Goal: Task Accomplishment & Management: Manage account settings

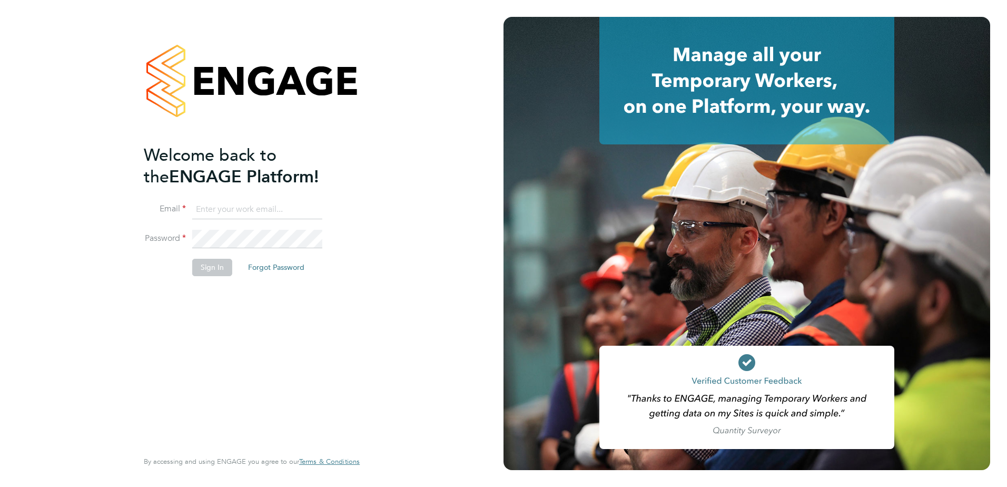
type input "[EMAIL_ADDRESS][PERSON_NAME][DOMAIN_NAME]"
click at [223, 265] on button "Sign In" at bounding box center [212, 267] width 40 height 17
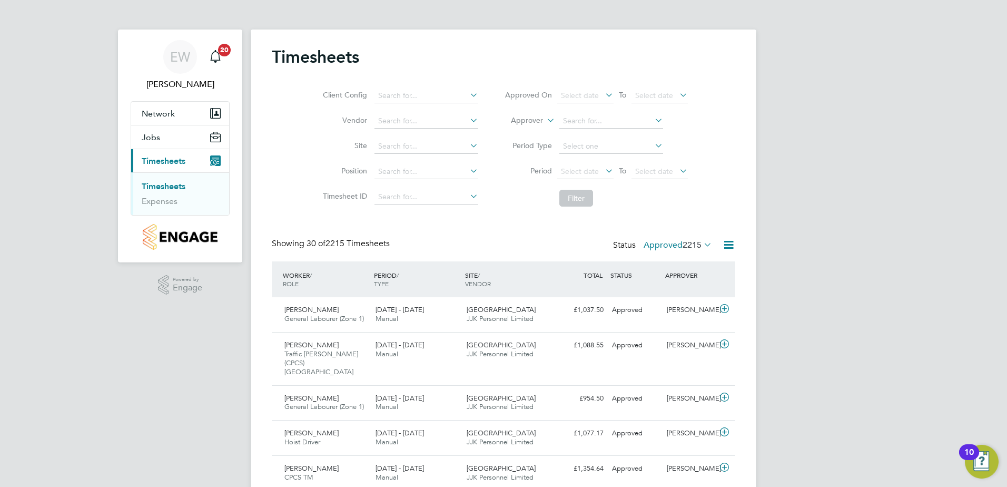
click at [668, 240] on label "Approved 2215" at bounding box center [678, 245] width 68 height 11
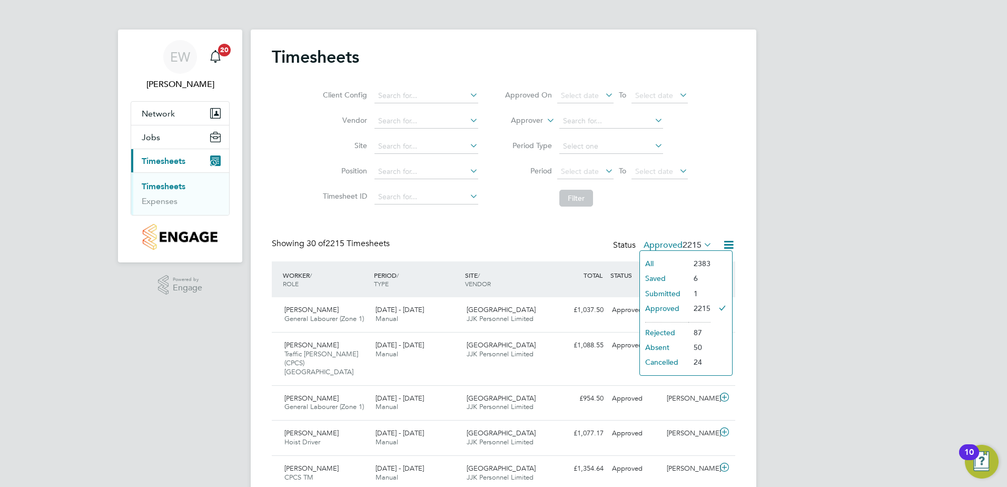
click at [666, 288] on li "Submitted" at bounding box center [664, 293] width 48 height 15
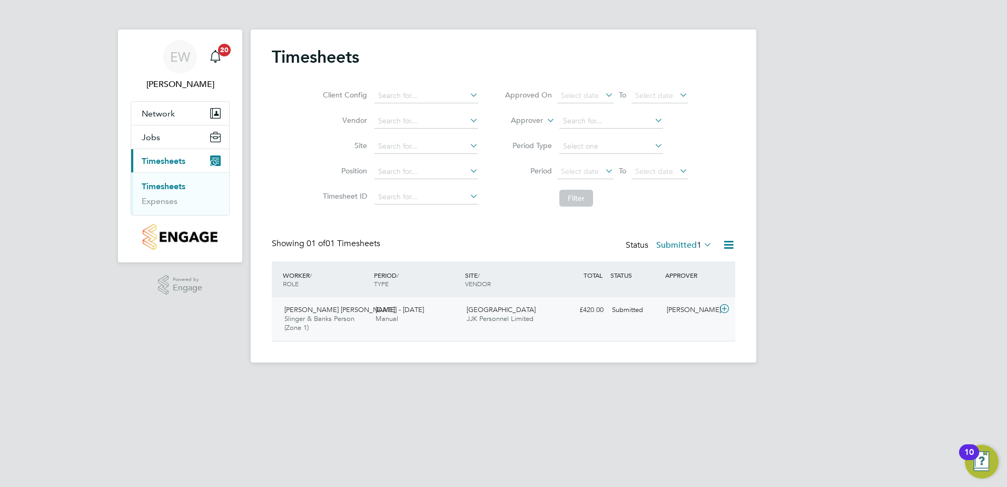
click at [333, 320] on span "Slinger & Banks Person (Zone 1)" at bounding box center [319, 323] width 70 height 18
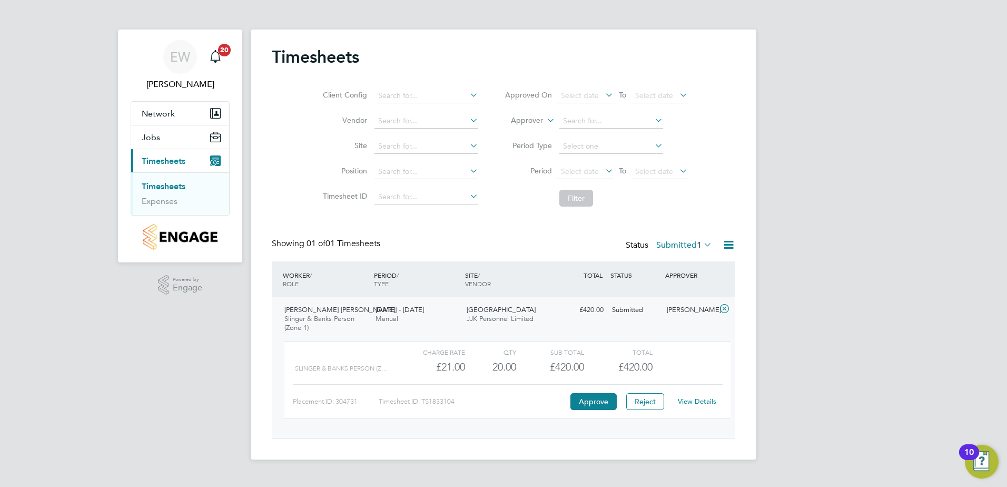
click at [701, 402] on link "View Details" at bounding box center [697, 401] width 38 height 9
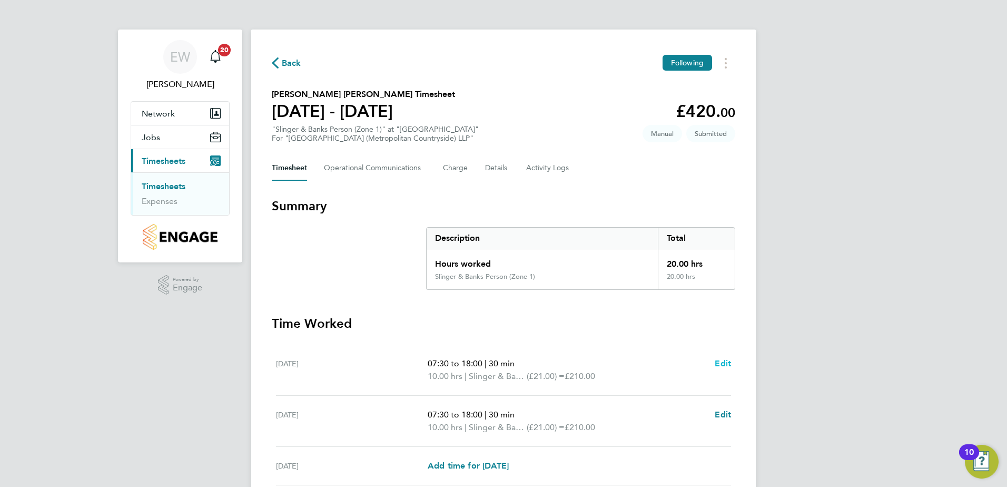
click at [719, 365] on span "Edit" at bounding box center [723, 363] width 16 height 10
select select "30"
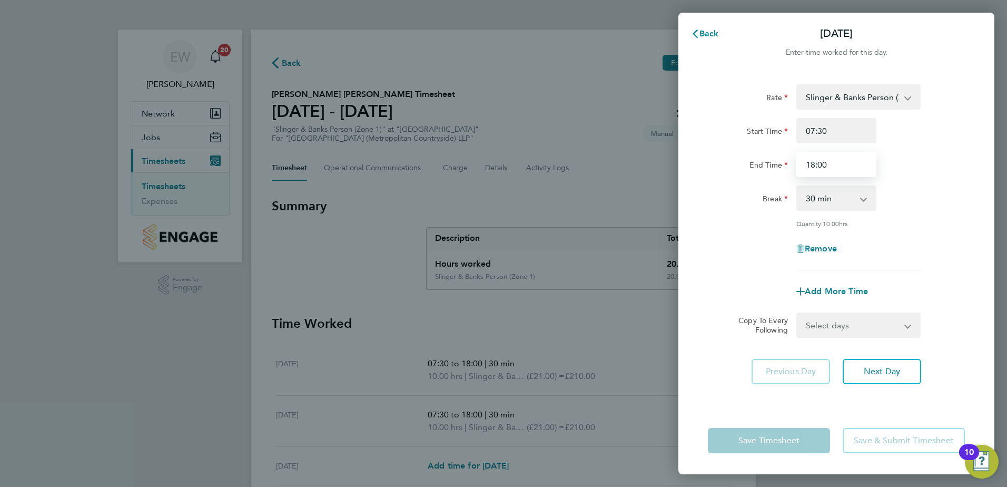
click at [833, 166] on input "18:00" at bounding box center [836, 164] width 80 height 25
type input "17:30"
click at [739, 279] on div "Add More Time" at bounding box center [836, 291] width 265 height 25
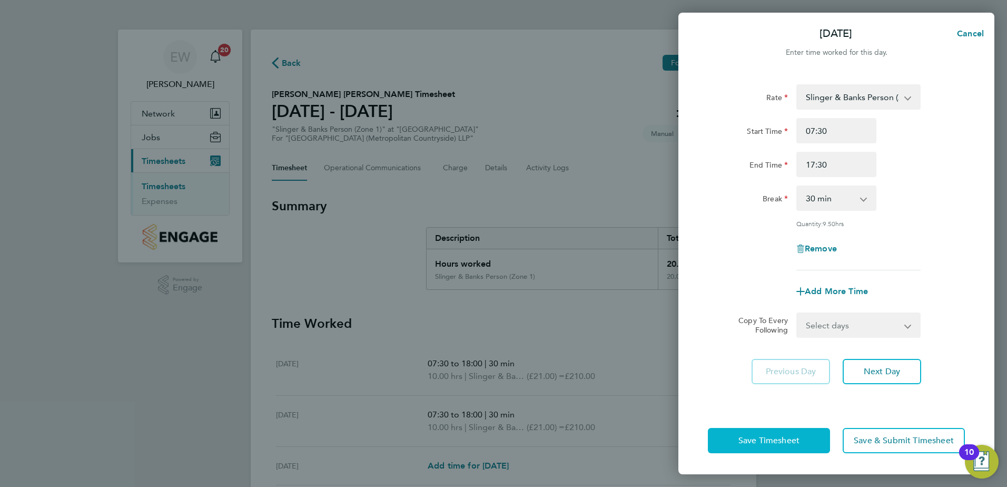
click at [768, 442] on span "Save Timesheet" at bounding box center [768, 440] width 61 height 11
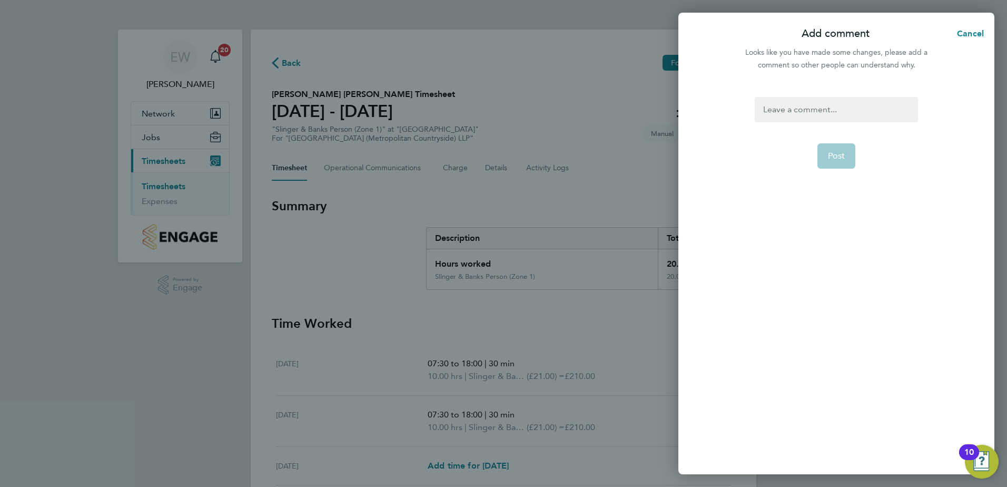
click at [803, 114] on div at bounding box center [836, 109] width 163 height 25
click at [798, 109] on div at bounding box center [836, 109] width 163 height 25
click at [836, 150] on button "Post" at bounding box center [836, 155] width 38 height 25
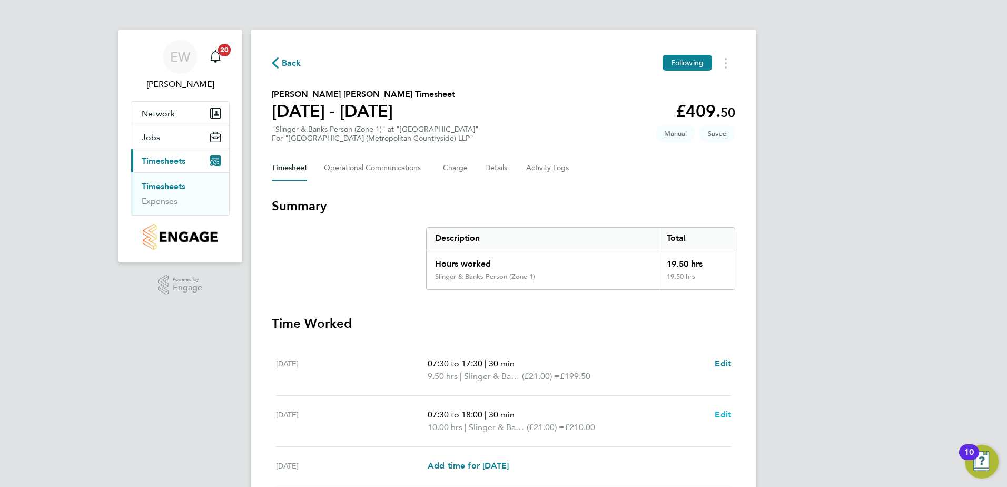
click at [715, 412] on span "Edit" at bounding box center [723, 414] width 16 height 10
select select "30"
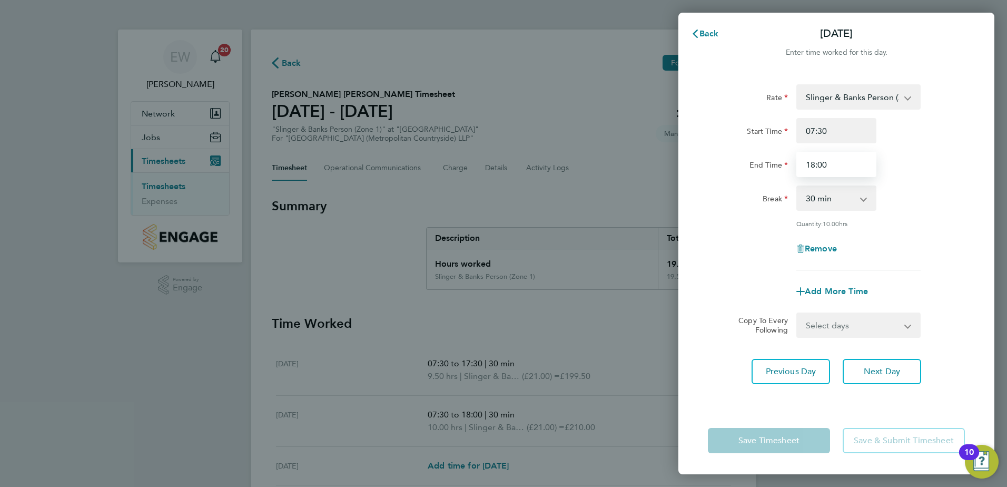
click at [812, 167] on input "18:00" at bounding box center [836, 164] width 80 height 25
type input "17:30"
click at [738, 249] on div "Remove" at bounding box center [836, 248] width 265 height 25
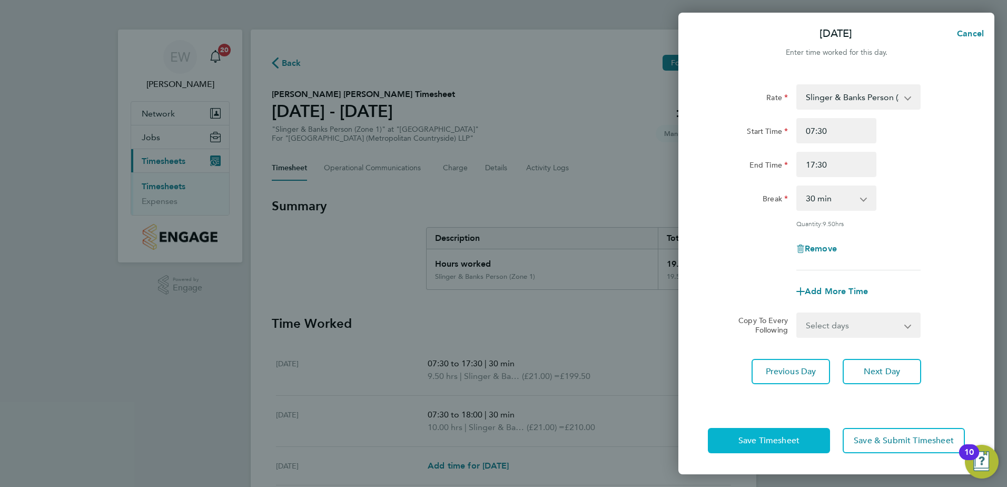
click at [774, 436] on span "Save Timesheet" at bounding box center [768, 440] width 61 height 11
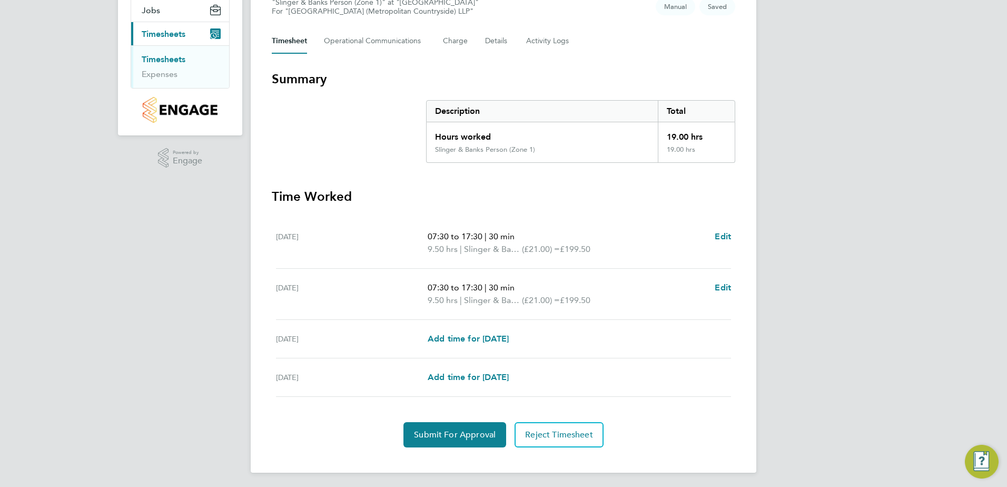
scroll to position [130, 0]
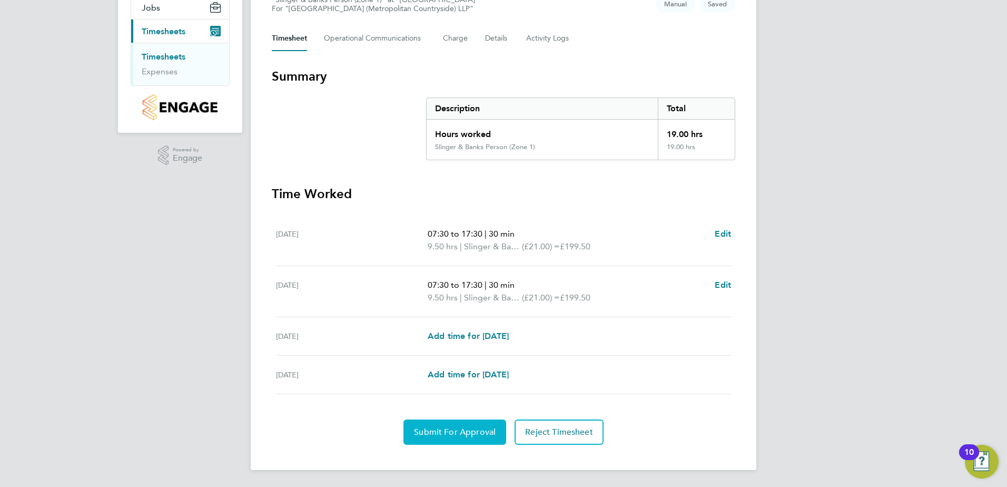
click at [438, 427] on span "Submit For Approval" at bounding box center [455, 432] width 82 height 11
click at [462, 428] on span "Approve Timesheet" at bounding box center [454, 432] width 77 height 11
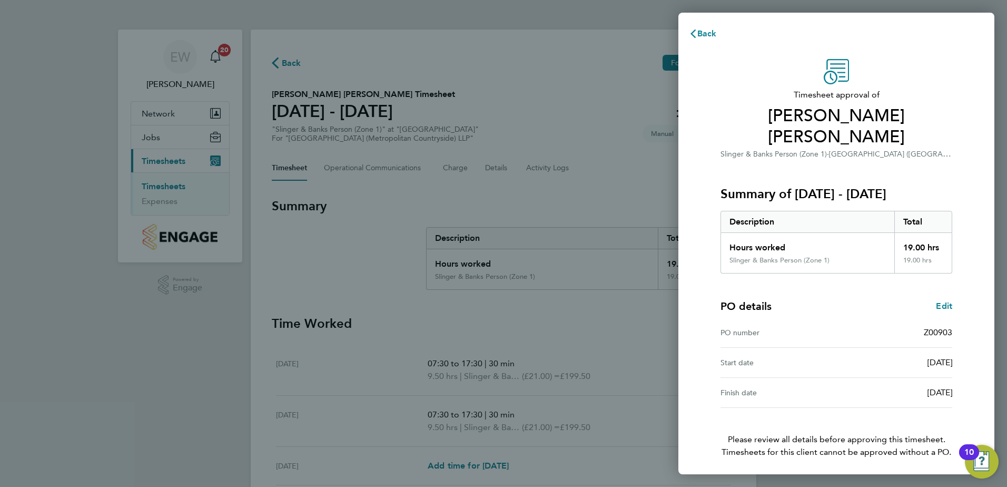
click at [703, 341] on div "Timesheet approval of Ahmed Mohamed Kedir Slinger & Banks Person (Zone 1) · Cla…" at bounding box center [836, 279] width 316 height 467
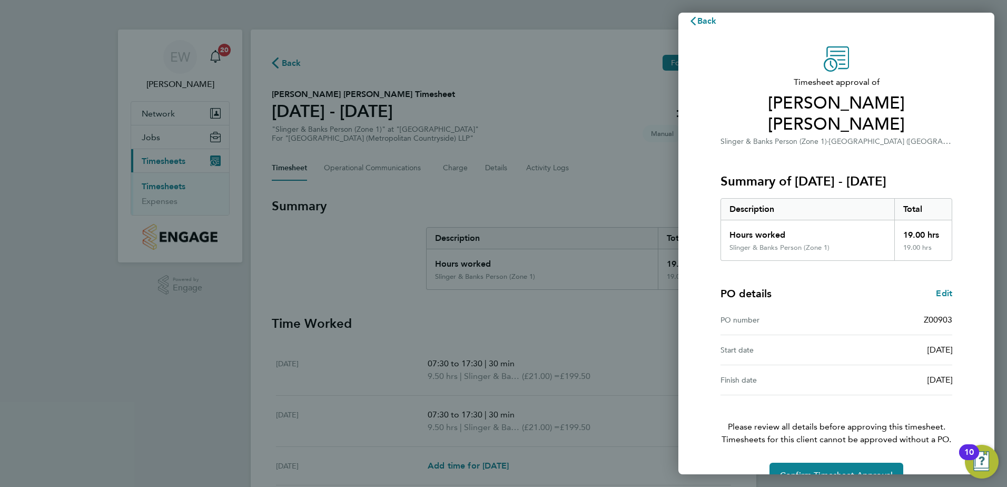
scroll to position [18, 0]
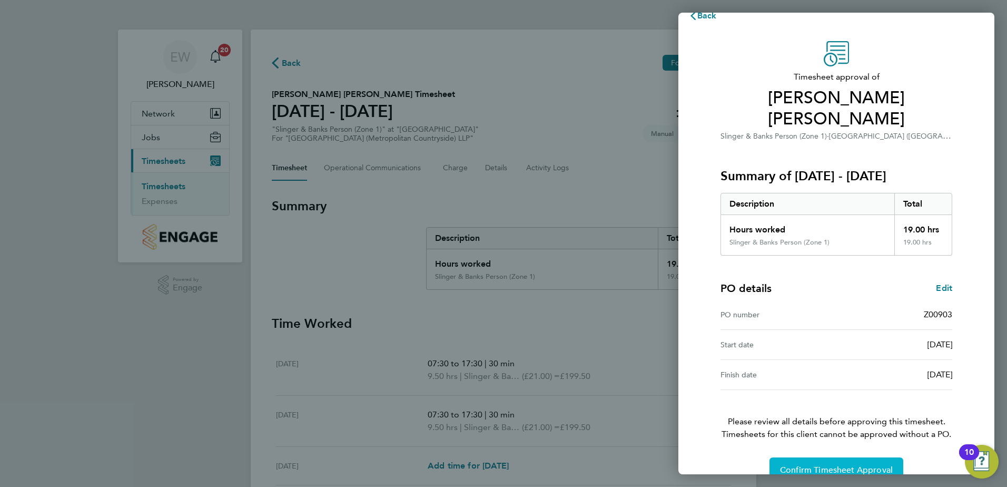
click at [817, 465] on span "Confirm Timesheet Approval" at bounding box center [836, 470] width 113 height 11
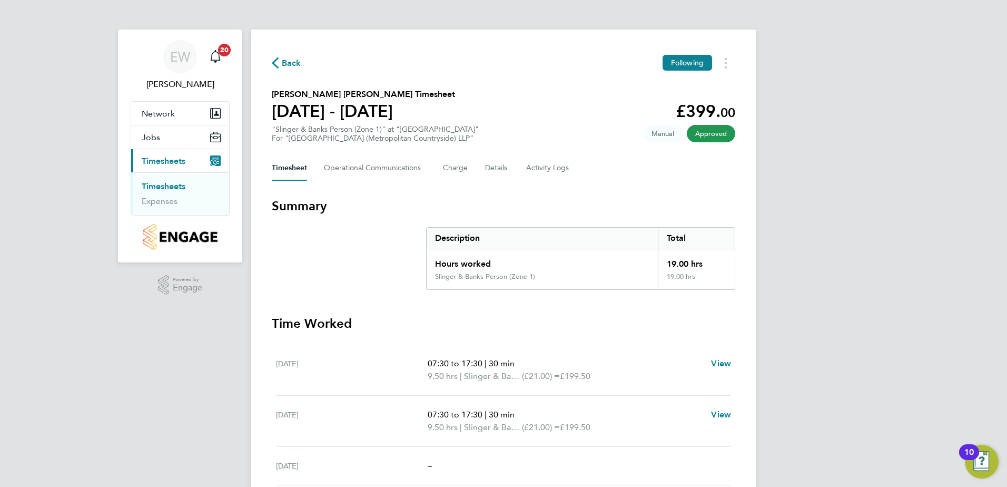
scroll to position [79, 0]
